Goal: Answer question/provide support: Share knowledge or assist other users

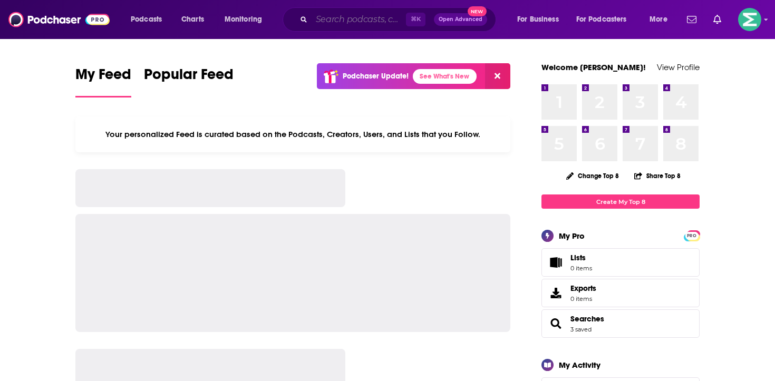
click at [358, 20] on input "Search podcasts, credits, & more..." at bounding box center [359, 19] width 94 height 17
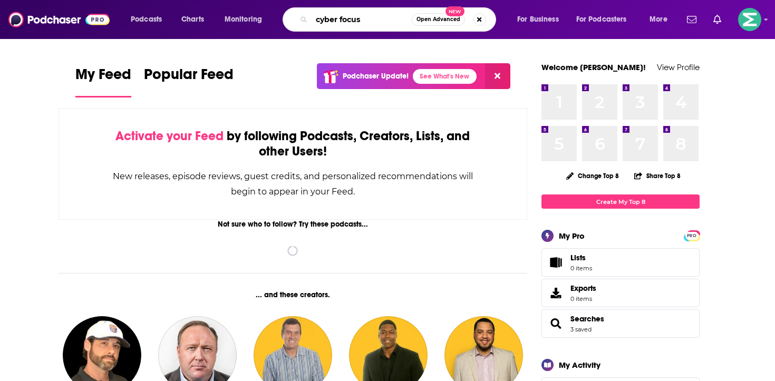
type input "cyber focus"
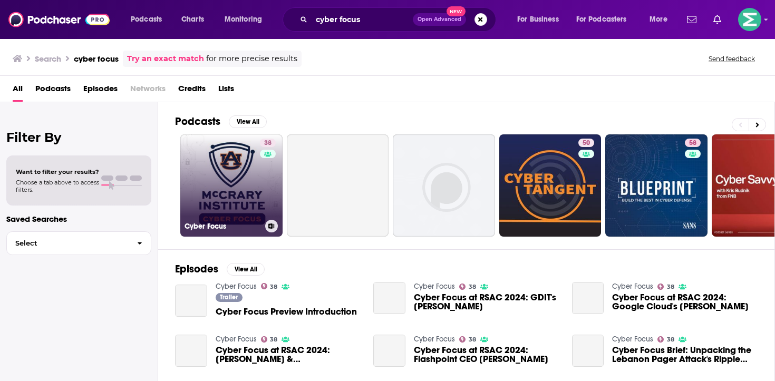
click at [226, 191] on link "38 Cyber Focus" at bounding box center [231, 186] width 102 height 102
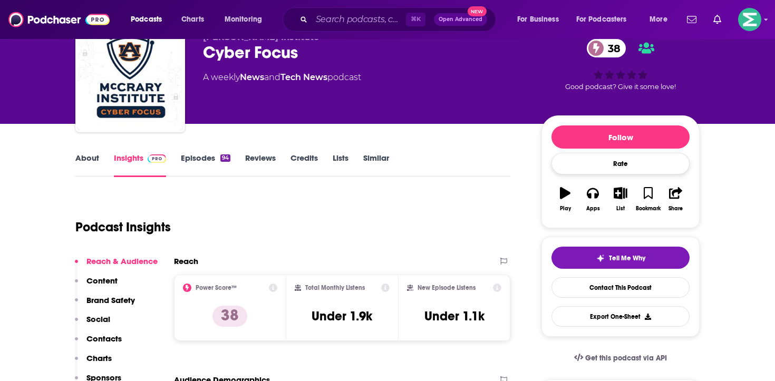
scroll to position [54, 0]
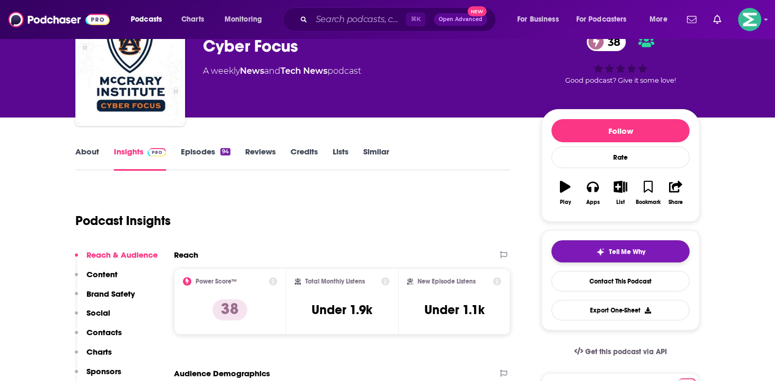
click at [622, 252] on span "Tell Me Why" at bounding box center [627, 252] width 36 height 8
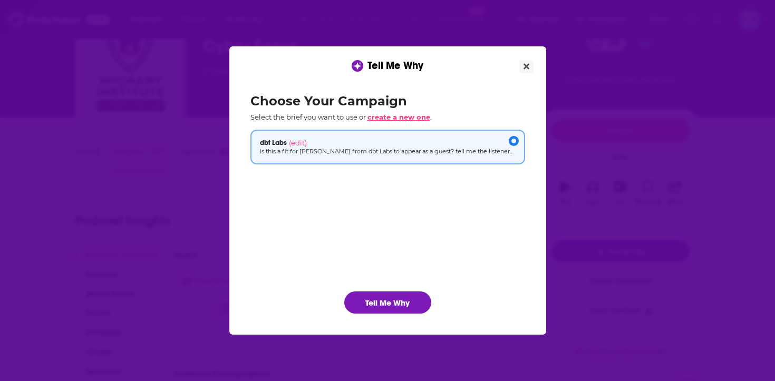
click at [408, 117] on span "create a new one" at bounding box center [399, 117] width 63 height 8
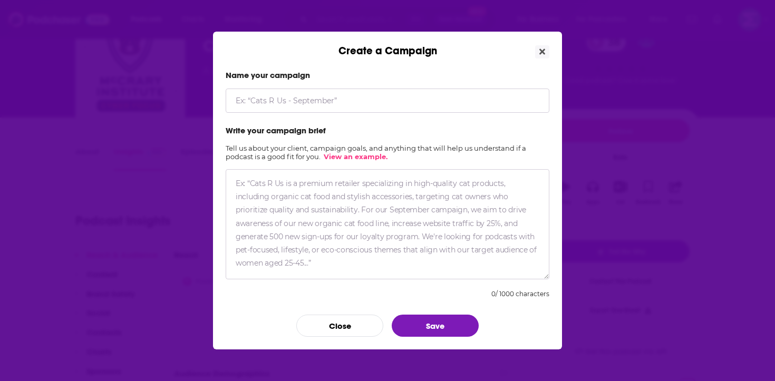
click at [395, 99] on input "Create a Campaign" at bounding box center [388, 101] width 324 height 24
type input "Halcyon"
click at [367, 204] on textarea "Create a Campaign" at bounding box center [388, 224] width 324 height 110
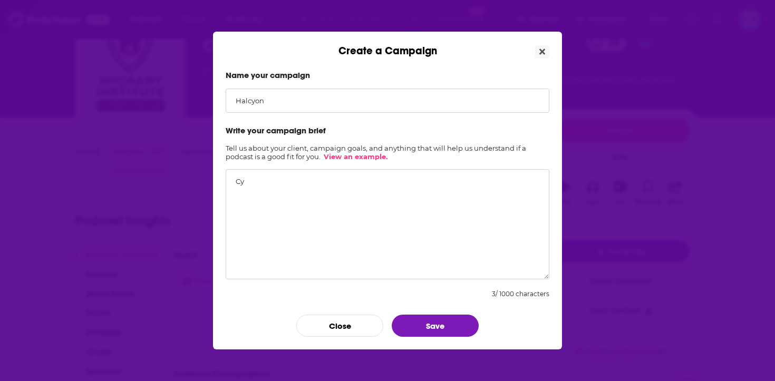
type textarea "C"
click at [235, 180] on textarea "generate some potential interview questions for [PERSON_NAME], SVP of Halcyon's…" at bounding box center [388, 224] width 324 height 110
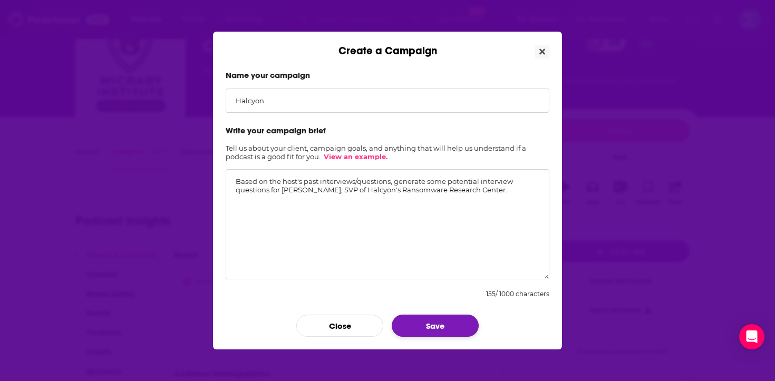
type textarea "Based on the host's past interviews/questions, generate some potential intervie…"
click at [454, 330] on button "Save" at bounding box center [435, 326] width 87 height 22
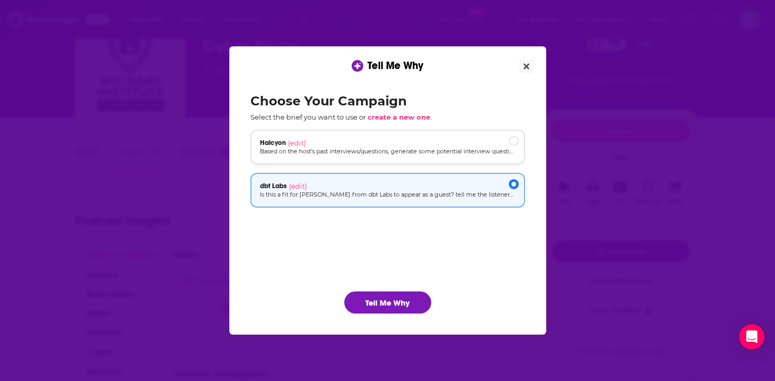
click at [376, 145] on div "Halcyon (edit)" at bounding box center [388, 143] width 256 height 8
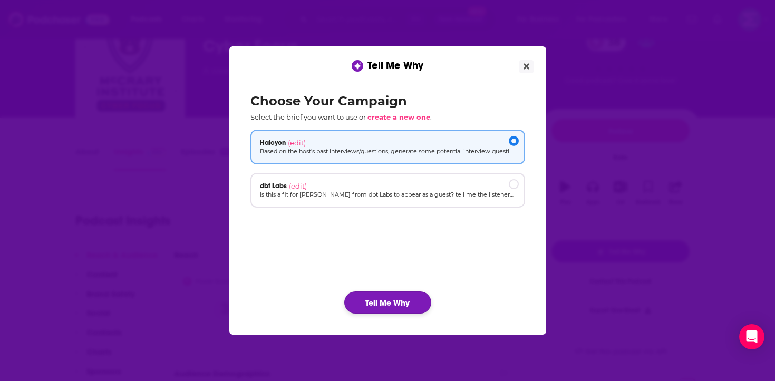
click at [369, 301] on button "Tell Me Why" at bounding box center [387, 303] width 87 height 22
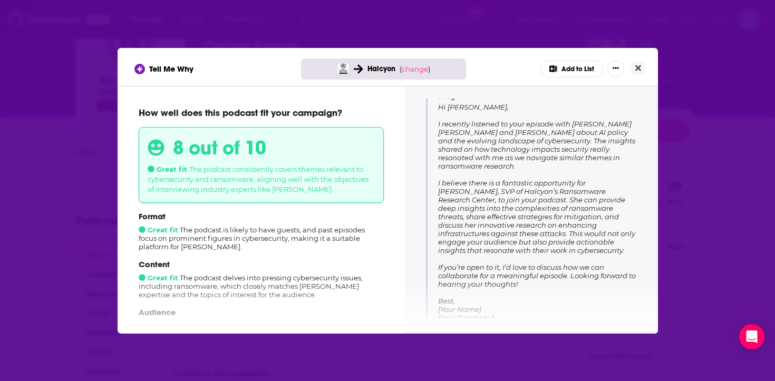
scroll to position [157, 0]
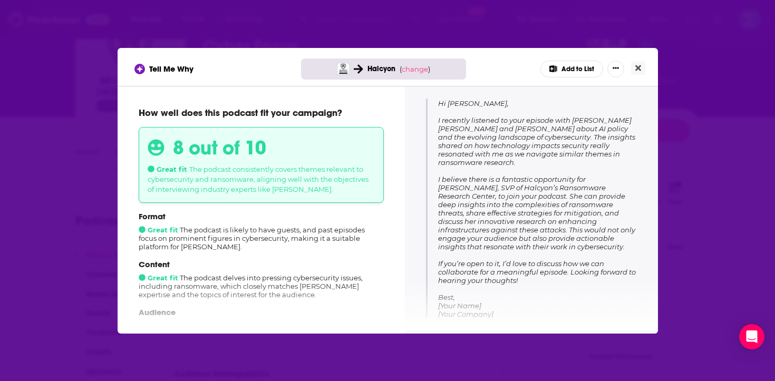
drag, startPoint x: 526, startPoint y: 246, endPoint x: 439, endPoint y: 179, distance: 109.8
click at [437, 179] on div "Subject: Excited to Discuss Ransomware Insights on Cyber Focus Body: Hi [PERSON…" at bounding box center [531, 190] width 211 height 256
copy span "I believe there is a fantastic opportunity for [PERSON_NAME], SVP of Halcyon’s …"
